Goal: Navigation & Orientation: Find specific page/section

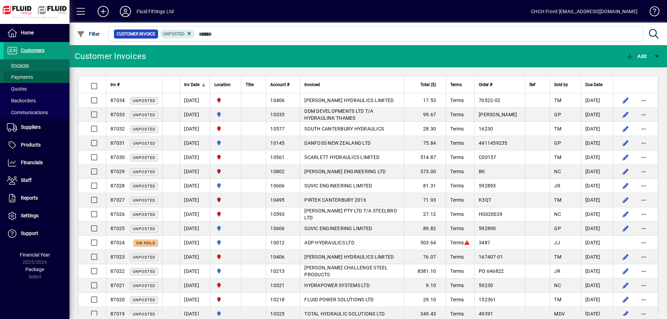
click at [49, 80] on span at bounding box center [36, 77] width 66 height 17
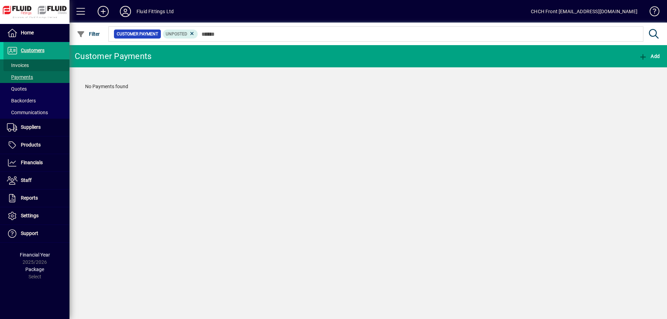
click at [52, 67] on span at bounding box center [36, 65] width 66 height 17
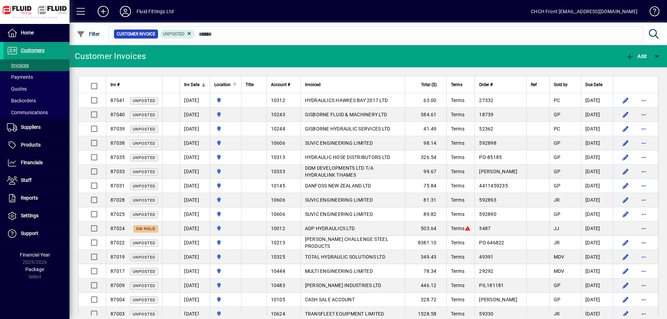
click at [237, 85] on div at bounding box center [235, 85] width 4 height 4
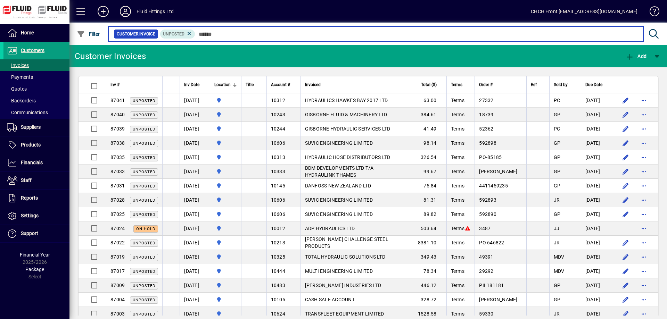
click at [225, 33] on input "text" at bounding box center [416, 34] width 443 height 10
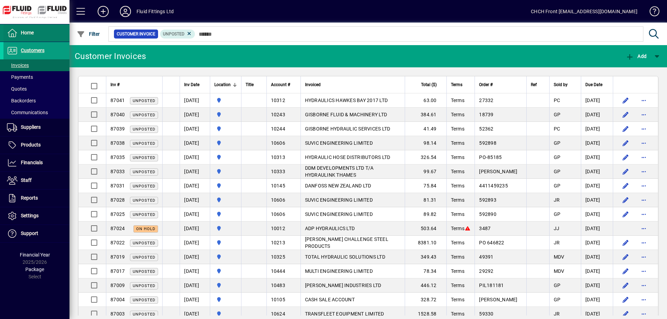
click at [46, 39] on span at bounding box center [36, 33] width 66 height 17
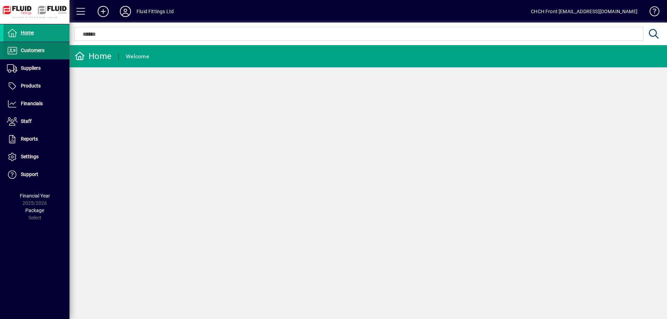
click at [51, 47] on span at bounding box center [36, 50] width 66 height 17
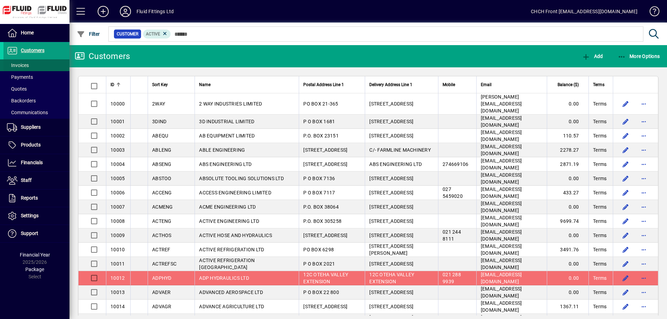
click at [51, 65] on span at bounding box center [36, 65] width 66 height 17
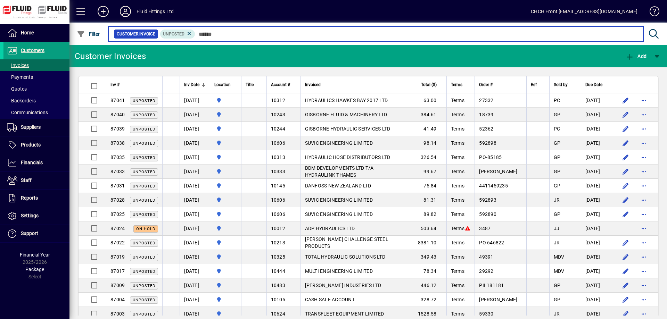
click at [281, 36] on input "text" at bounding box center [416, 34] width 443 height 10
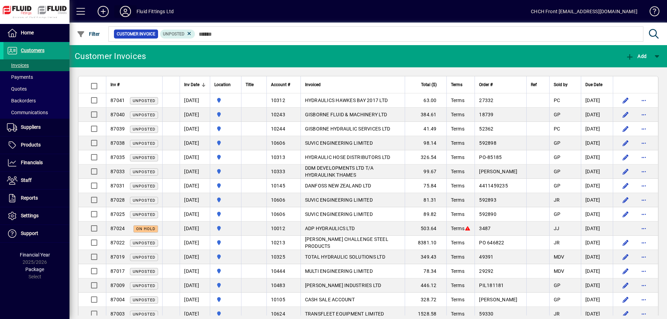
click at [130, 13] on icon at bounding box center [125, 11] width 14 height 11
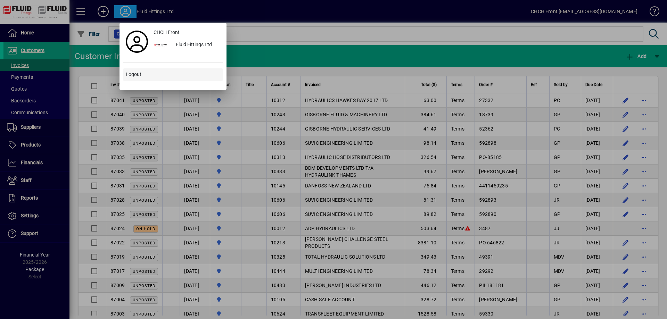
click at [153, 72] on span at bounding box center [173, 74] width 100 height 17
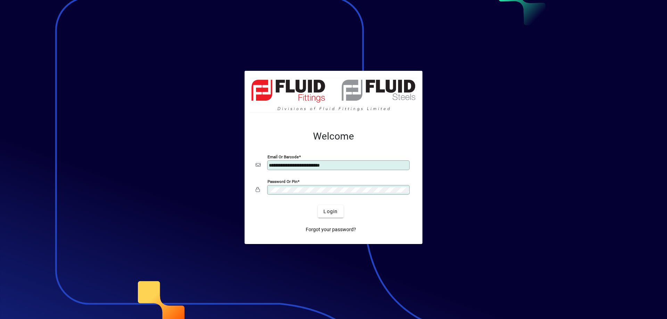
type input "**********"
